Goal: Task Accomplishment & Management: Use online tool/utility

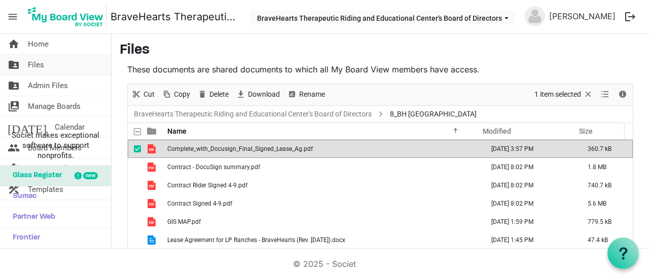
click at [44, 70] on span "Files" at bounding box center [36, 65] width 16 height 20
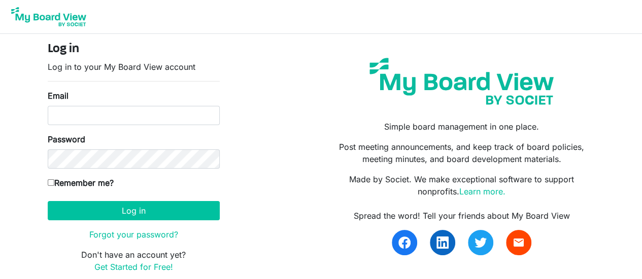
click at [140, 104] on div "Email" at bounding box center [134, 108] width 172 height 36
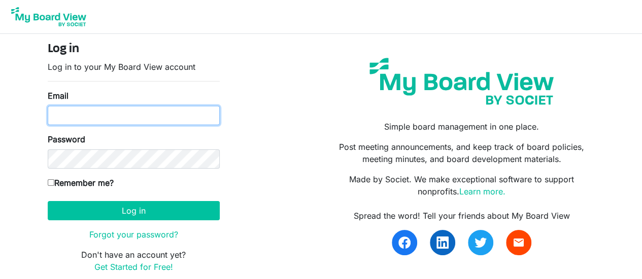
click at [144, 118] on input "Email" at bounding box center [134, 115] width 172 height 19
type input "jeanna@braveheartsriding.org"
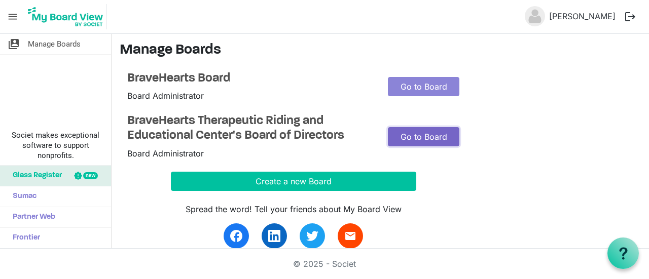
click at [430, 136] on link "Go to Board" at bounding box center [424, 136] width 72 height 19
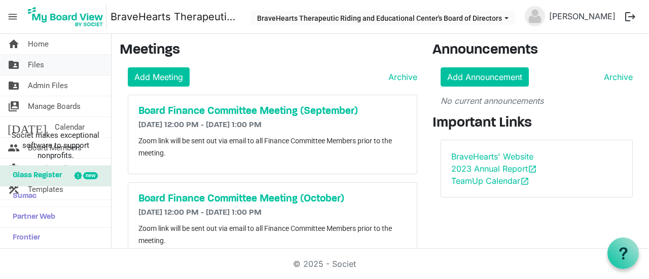
click at [46, 62] on link "folder_shared Files" at bounding box center [55, 65] width 111 height 20
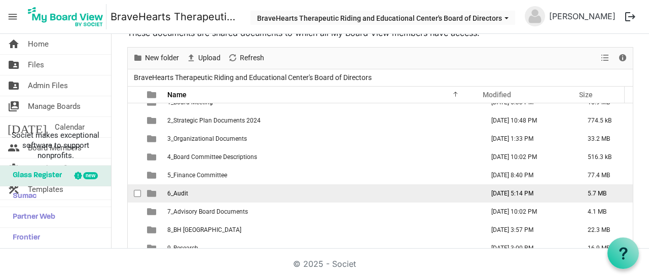
scroll to position [70, 0]
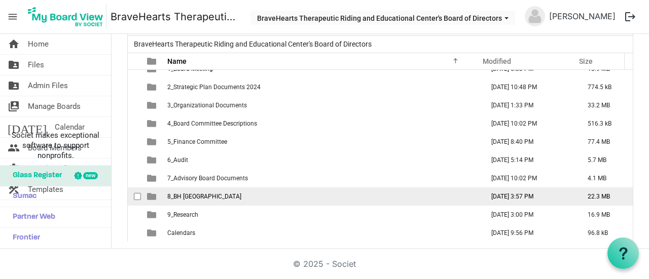
click at [220, 199] on td "8_BH [GEOGRAPHIC_DATA]" at bounding box center [322, 197] width 316 height 18
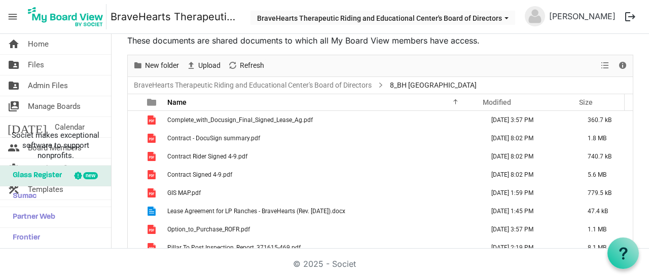
scroll to position [0, 0]
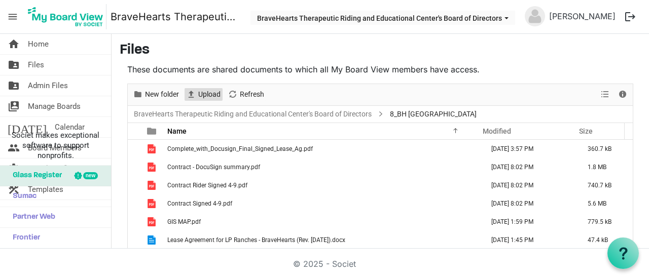
click at [208, 94] on span "Upload" at bounding box center [209, 94] width 24 height 13
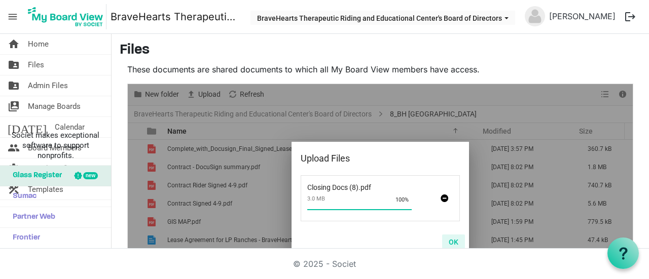
click at [446, 244] on button "OK" at bounding box center [453, 242] width 23 height 14
